Goal: Check status

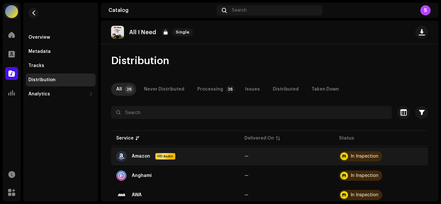
click at [342, 157] on div at bounding box center [344, 157] width 8 height 8
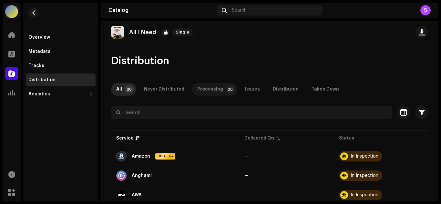
click at [208, 91] on div "Processing" at bounding box center [210, 89] width 26 height 13
